Goal: Information Seeking & Learning: Compare options

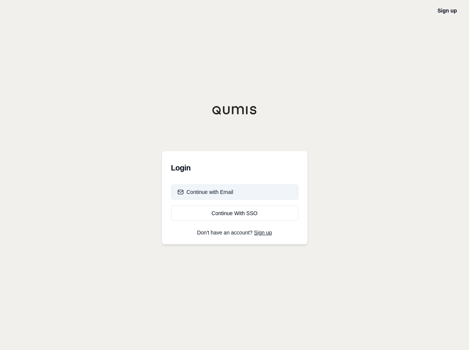
click at [212, 192] on div "Continue with Email" at bounding box center [205, 192] width 56 height 8
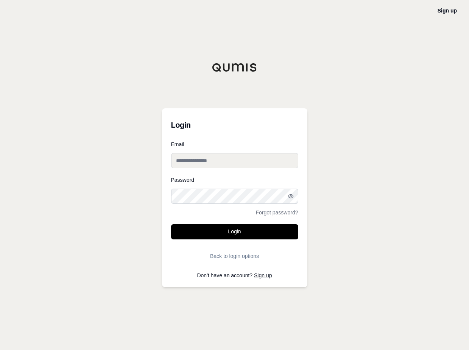
click at [229, 162] on input "Email" at bounding box center [234, 160] width 127 height 15
click at [171, 224] on button "Login" at bounding box center [234, 231] width 127 height 15
click at [132, 160] on div "**********" at bounding box center [234, 175] width 469 height 350
click at [217, 162] on input "**********" at bounding box center [234, 160] width 127 height 15
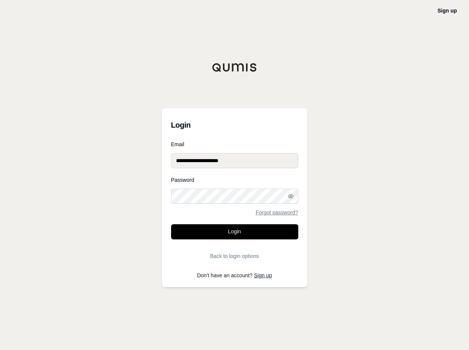
type input "**********"
click at [289, 196] on icon "button" at bounding box center [291, 196] width 6 height 6
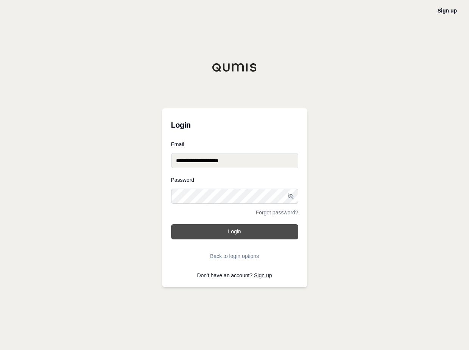
click at [229, 233] on button "Login" at bounding box center [234, 231] width 127 height 15
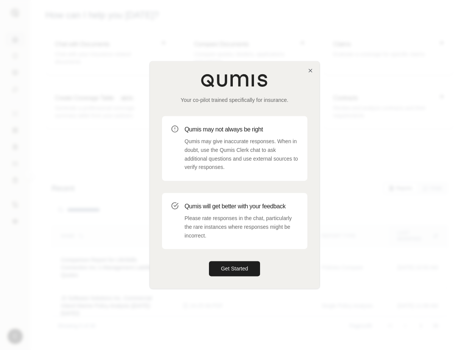
drag, startPoint x: 226, startPoint y: 272, endPoint x: 314, endPoint y: 194, distance: 117.4
click at [226, 271] on button "Get Started" at bounding box center [234, 268] width 51 height 15
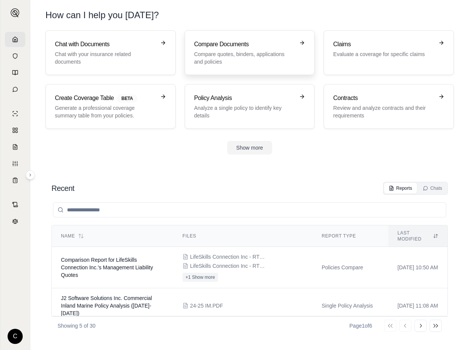
click at [224, 50] on p "Compare quotes, binders, applications and policies" at bounding box center [244, 57] width 101 height 15
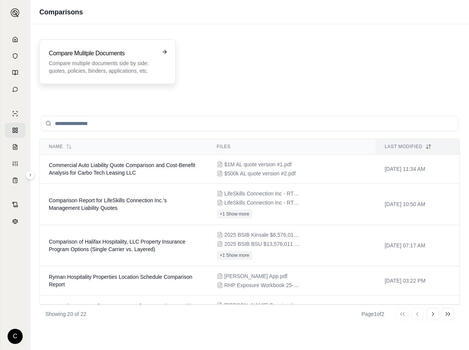
click at [165, 51] on icon at bounding box center [166, 51] width 2 height 3
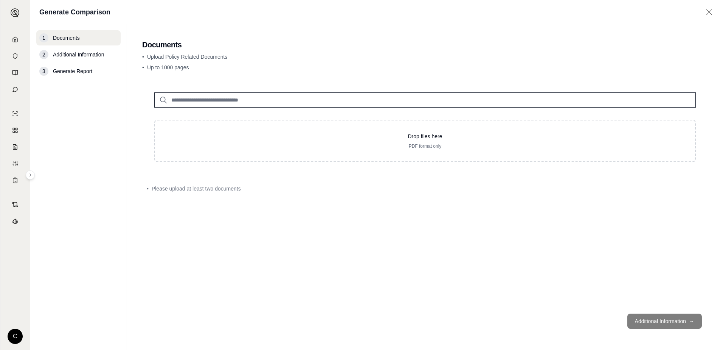
click at [468, 48] on h2 "Documents" at bounding box center [425, 44] width 566 height 11
click at [14, 38] on icon at bounding box center [15, 39] width 5 height 5
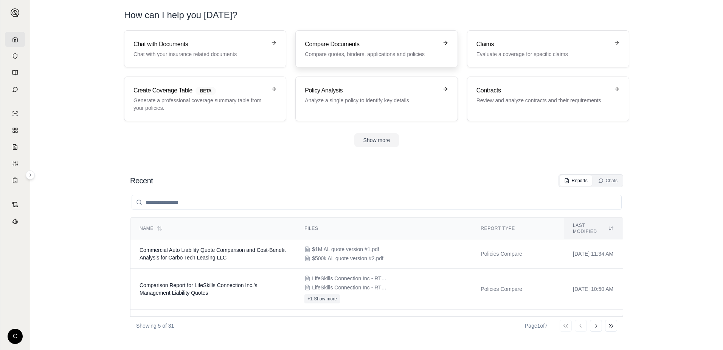
click at [441, 43] on div "Compare Documents Compare quotes, binders, applications and policies" at bounding box center [376, 49] width 143 height 18
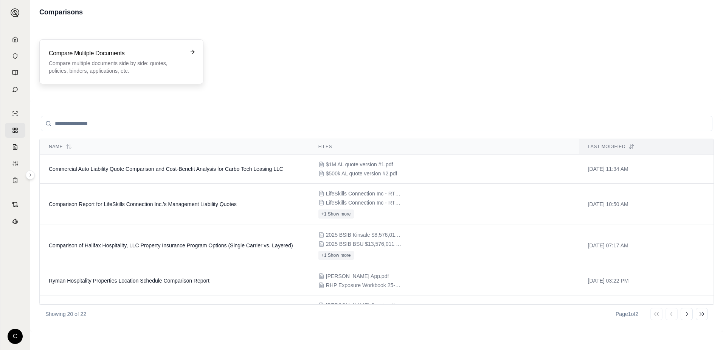
click at [192, 50] on icon at bounding box center [193, 52] width 6 height 6
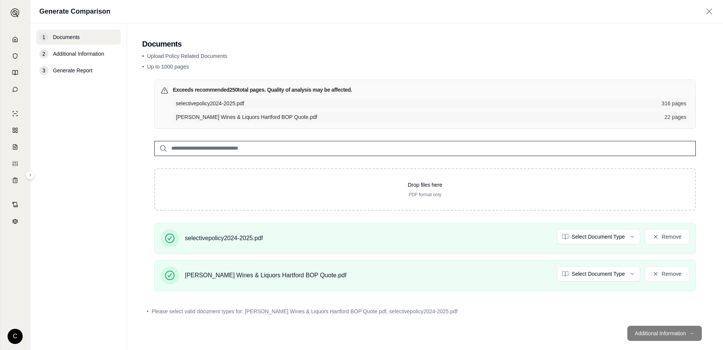
click at [468, 332] on footer "Additional Information →" at bounding box center [425, 332] width 566 height 27
click at [268, 147] on input "search" at bounding box center [425, 148] width 542 height 15
click at [468, 236] on html "C Generate Comparison 1 Documents 2 Additional Information 3 Generate Report Do…" at bounding box center [361, 175] width 723 height 350
click at [468, 274] on html "C Generate Comparison 1 Documents 2 Additional Information 3 Generate Report Do…" at bounding box center [361, 175] width 723 height 350
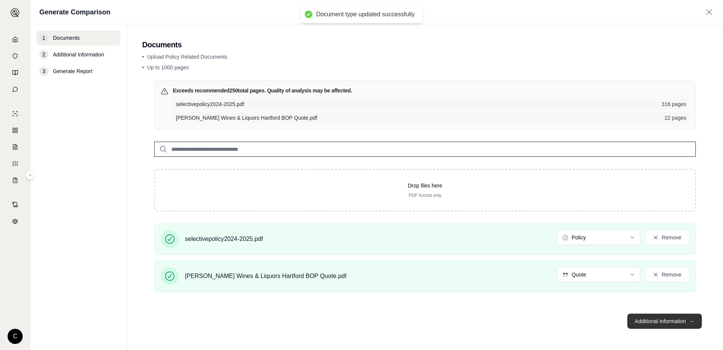
click at [468, 324] on button "Additional Information →" at bounding box center [665, 320] width 75 height 15
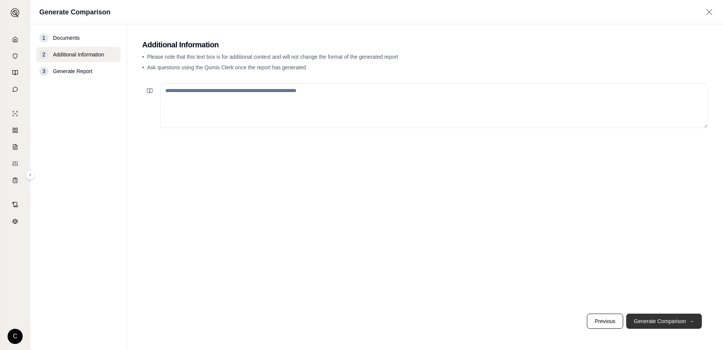
click at [468, 324] on button "Generate Comparison →" at bounding box center [665, 320] width 76 height 15
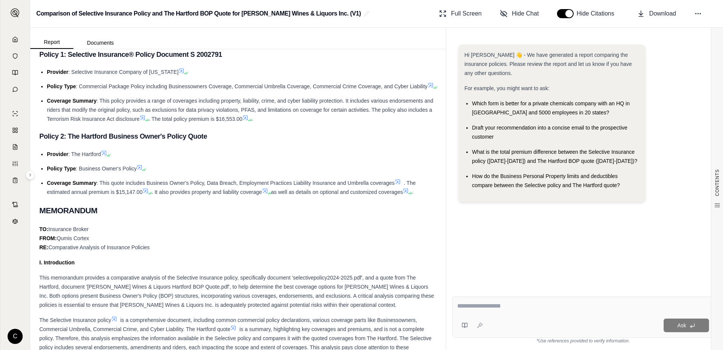
scroll to position [419, 0]
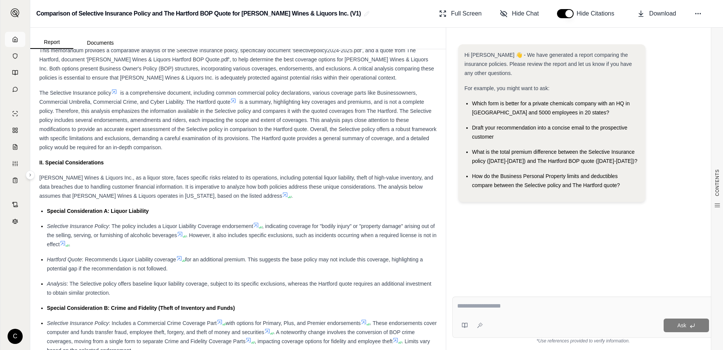
click at [14, 36] on icon at bounding box center [15, 39] width 6 height 6
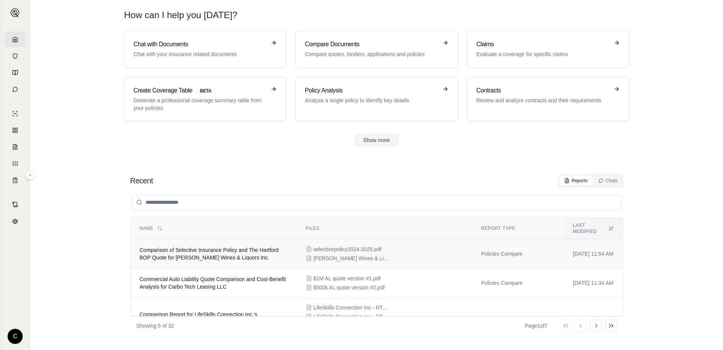
click at [379, 245] on div "selectivepolicy2024-2025.pdf [PERSON_NAME] Wines & Liquors Hartford BOP Quote.p…" at bounding box center [384, 253] width 157 height 17
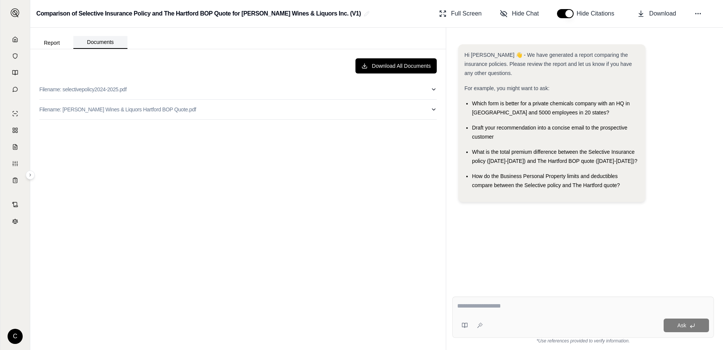
click at [97, 40] on button "Documents" at bounding box center [100, 42] width 54 height 13
click at [50, 42] on button "Report" at bounding box center [51, 43] width 43 height 12
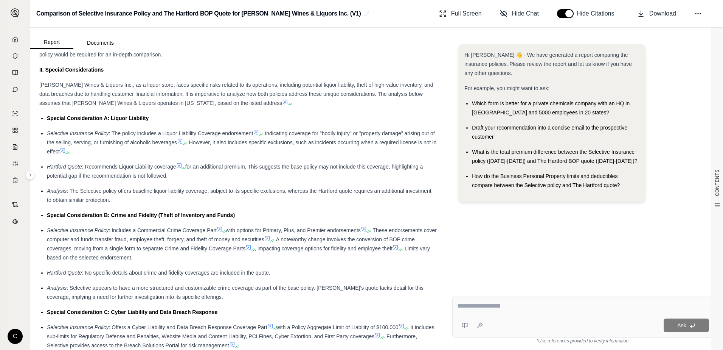
scroll to position [530, 0]
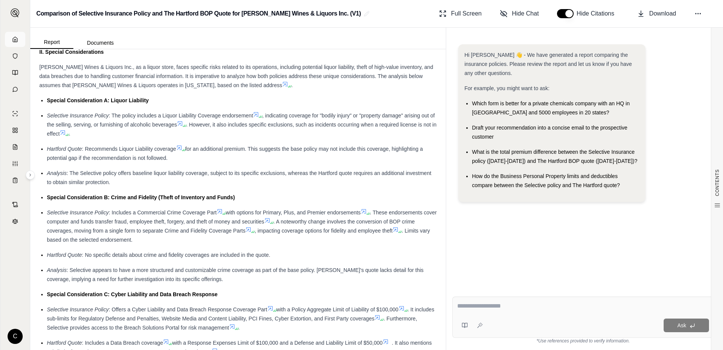
click at [15, 40] on icon at bounding box center [15, 39] width 6 height 6
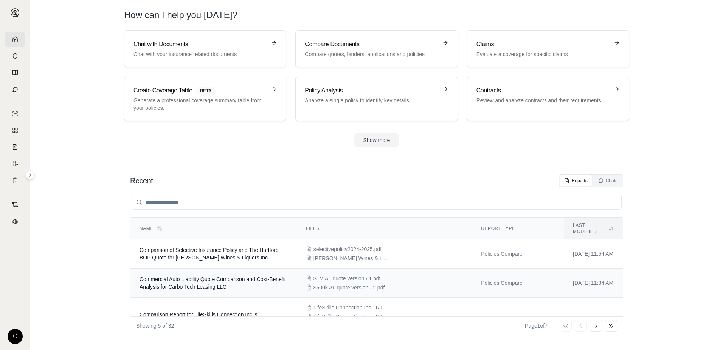
click at [389, 276] on div "$1M AL quote version #1.pdf $500k AL quote version #2.pdf" at bounding box center [384, 282] width 157 height 17
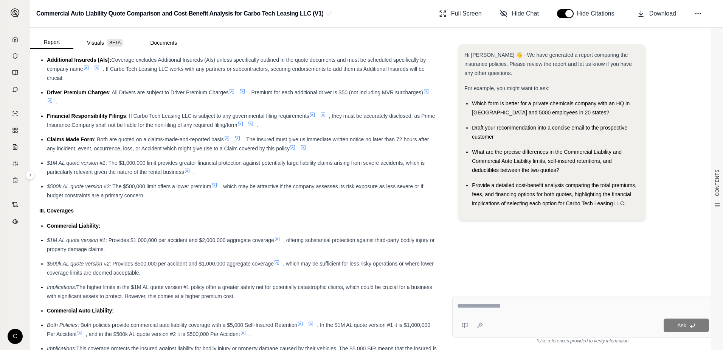
scroll to position [643, 0]
